Goal: Find specific page/section: Find specific page/section

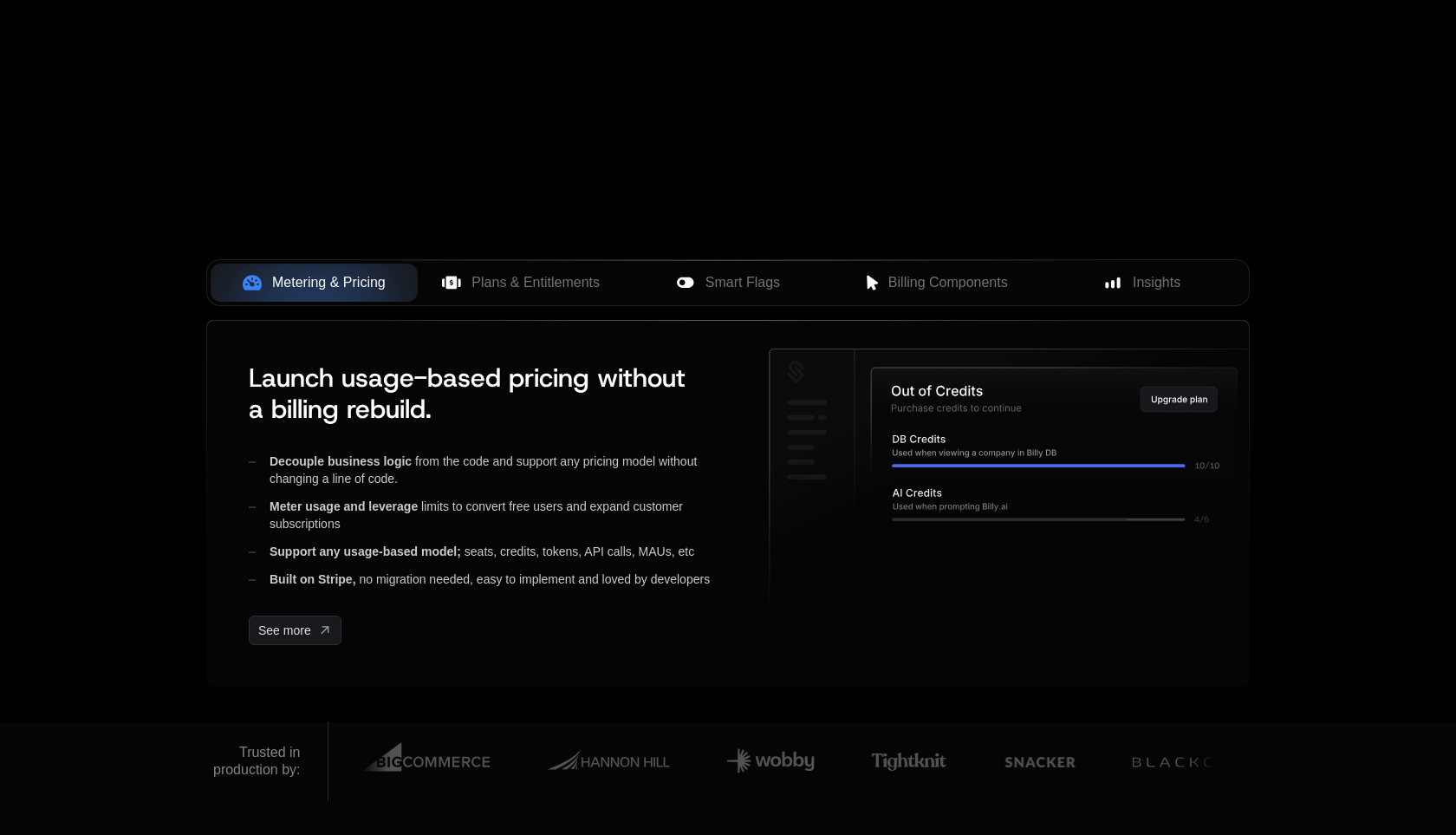
scroll to position [600, 0]
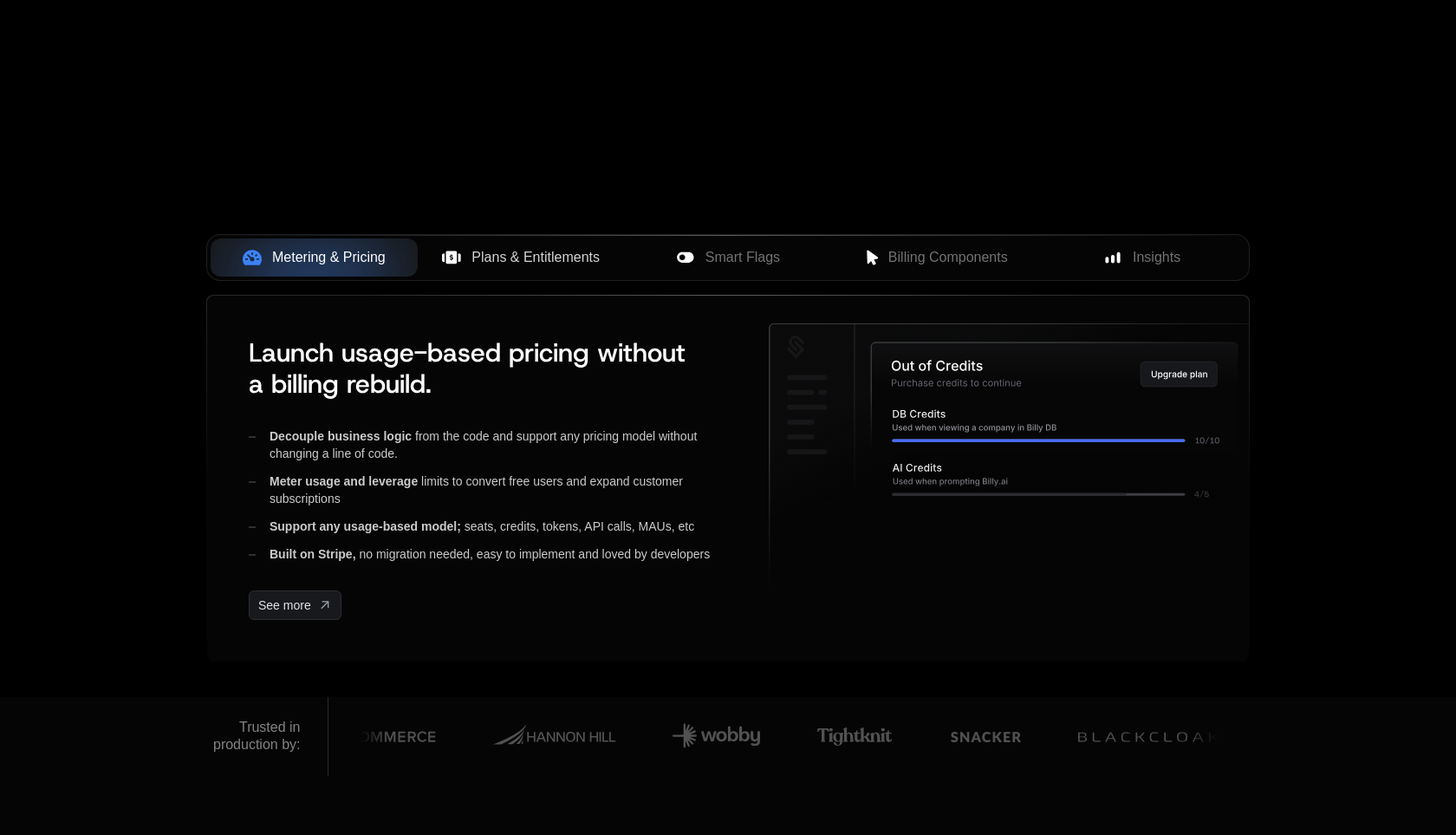
click at [549, 253] on span "Plans & Entitlements" at bounding box center [535, 257] width 128 height 21
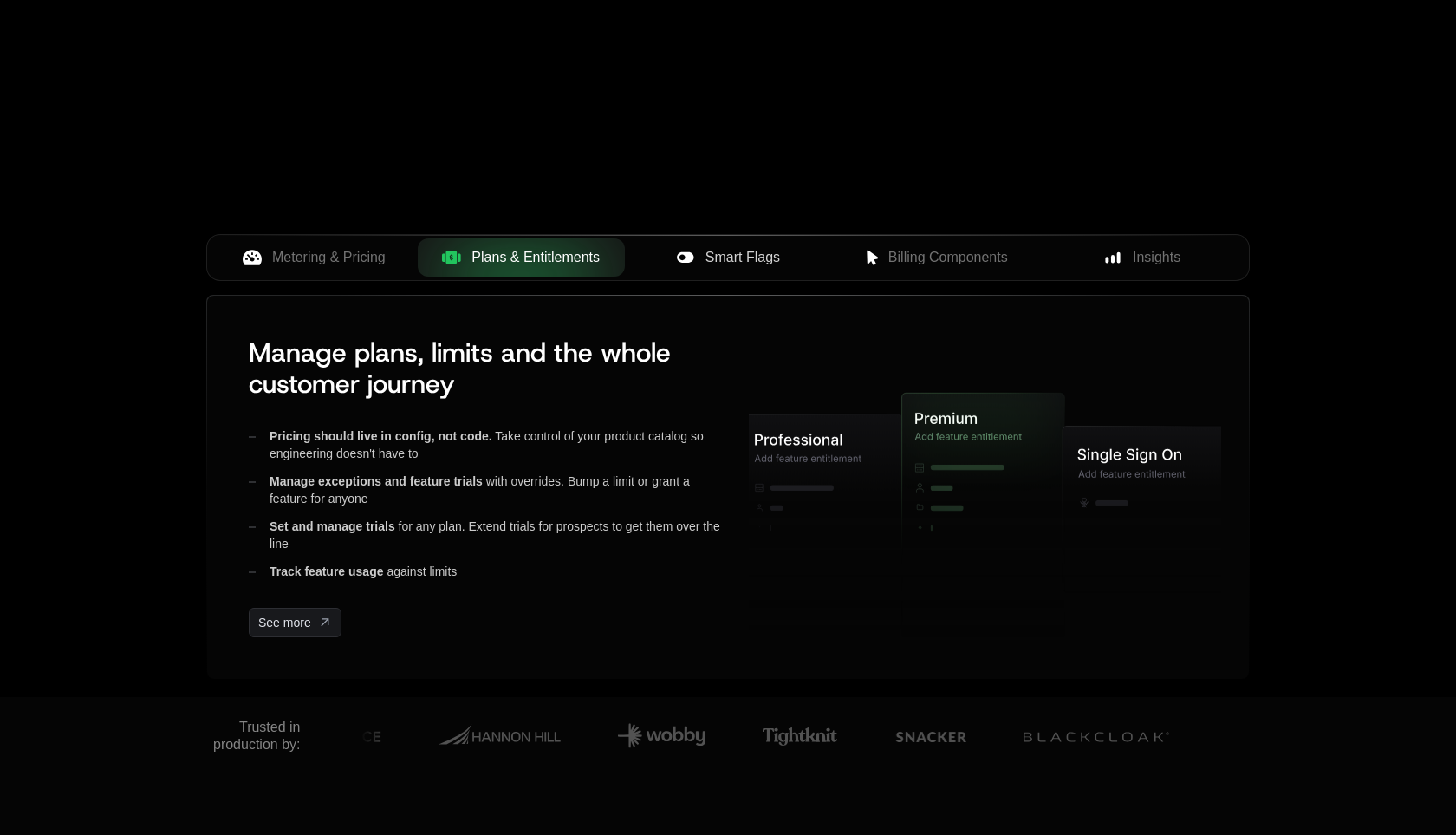
click at [691, 258] on icon at bounding box center [685, 256] width 16 height 11
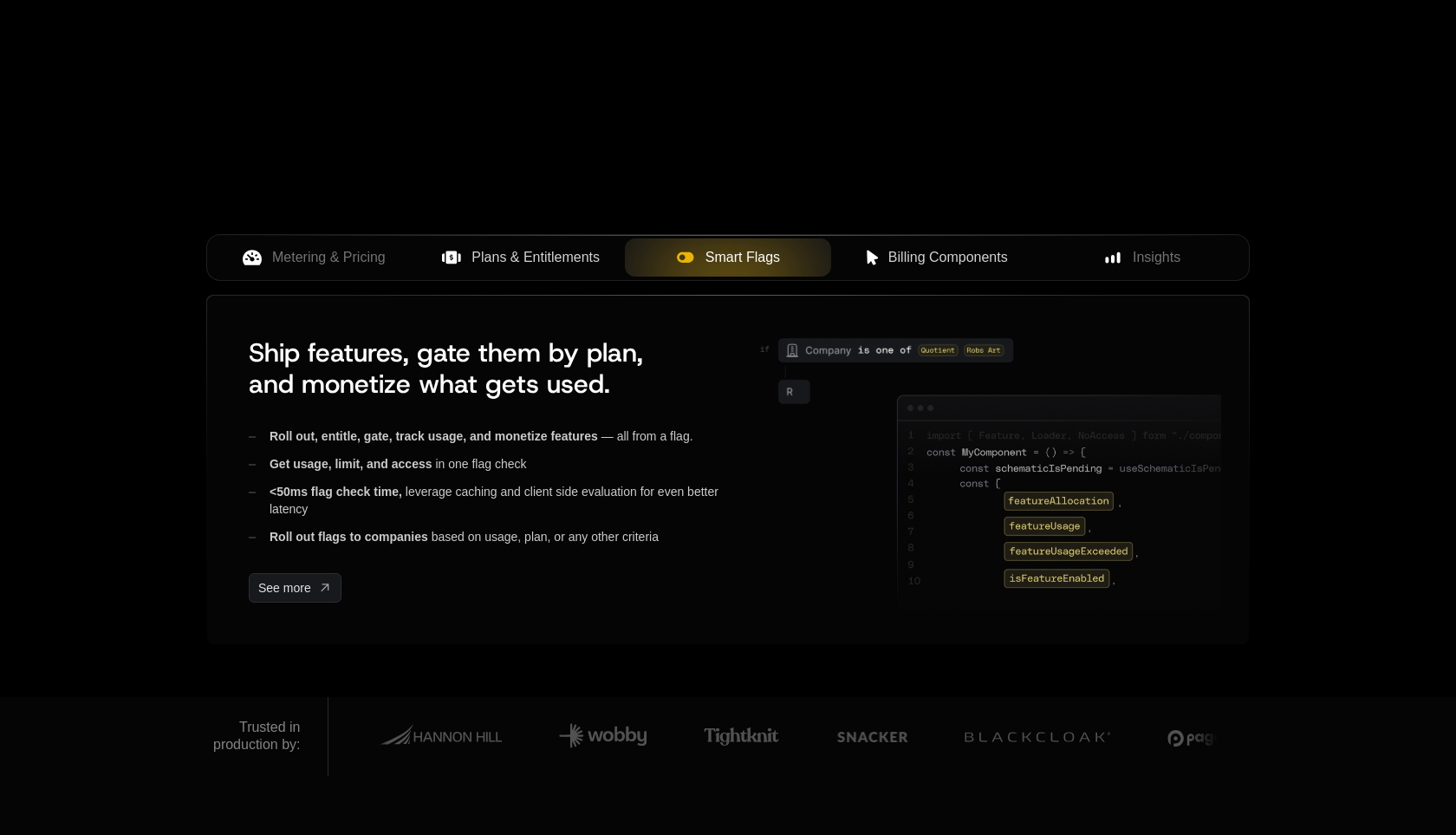
click at [907, 258] on span "Billing Components" at bounding box center [948, 257] width 120 height 21
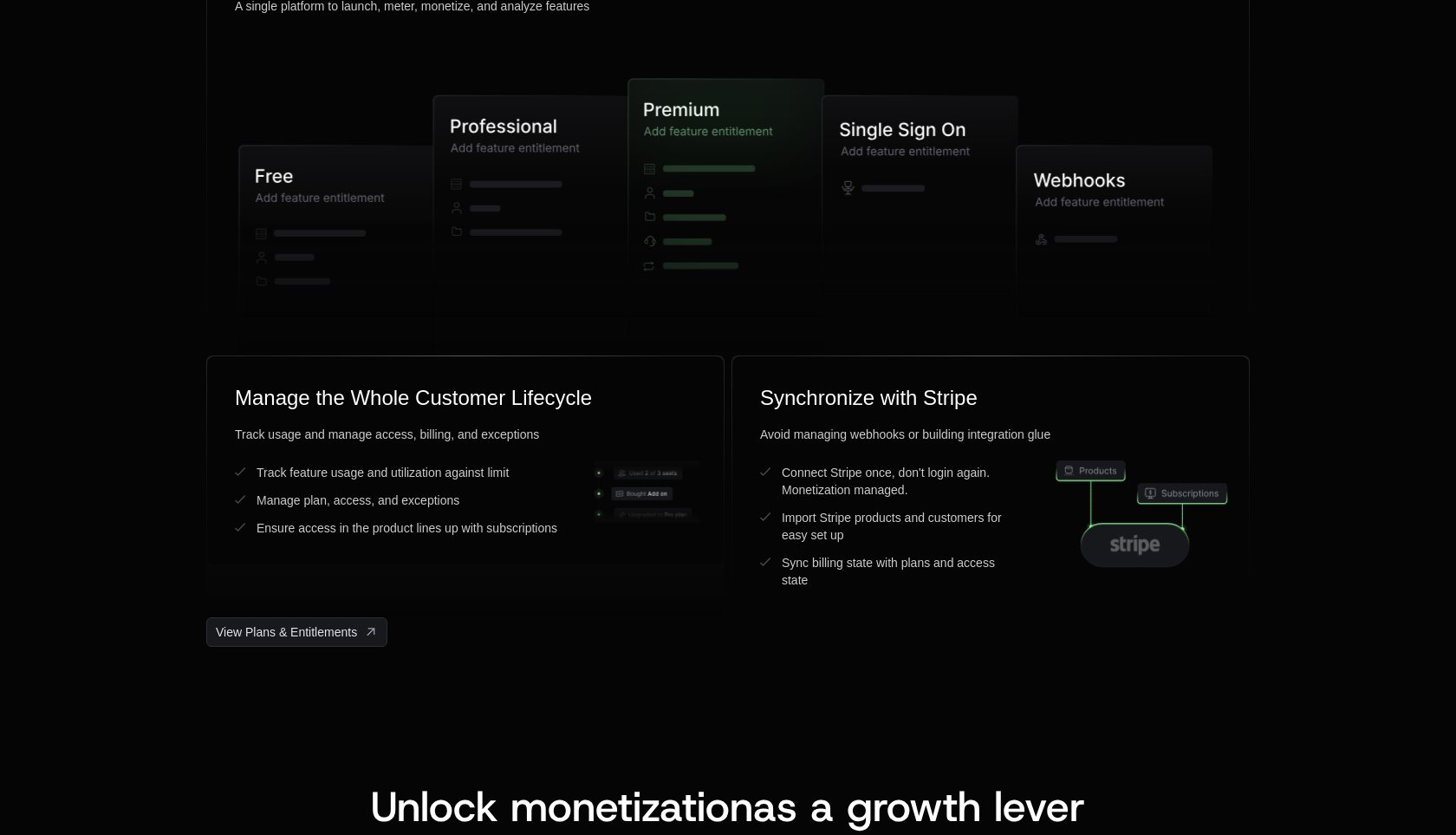
scroll to position [4520, 0]
